Goal: Find specific fact: Find contact information

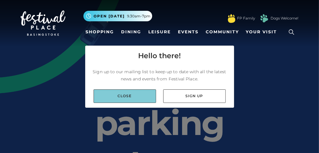
click at [122, 95] on link "Close" at bounding box center [125, 95] width 63 height 13
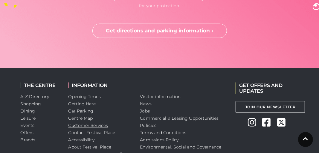
scroll to position [1817, 0]
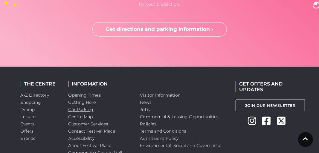
click at [87, 107] on link "Car Parking" at bounding box center [81, 109] width 25 height 5
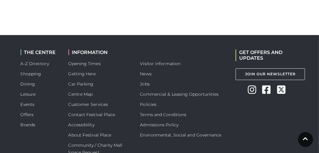
scroll to position [1694, 0]
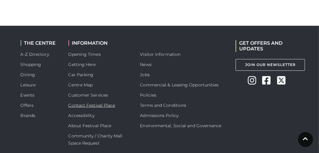
click at [85, 102] on link "Contact Festival Place" at bounding box center [92, 104] width 47 height 5
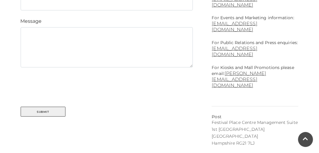
scroll to position [389, 0]
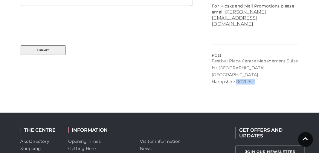
drag, startPoint x: 237, startPoint y: 46, endPoint x: 259, endPoint y: 46, distance: 22.7
click at [259, 79] on p "Hampshire RG21 7LJ" at bounding box center [255, 82] width 87 height 6
copy p "RG21 7LJ"
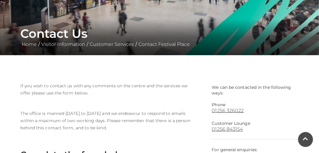
scroll to position [46, 0]
